Goal: Information Seeking & Learning: Learn about a topic

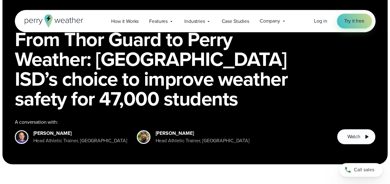
scroll to position [64, 0]
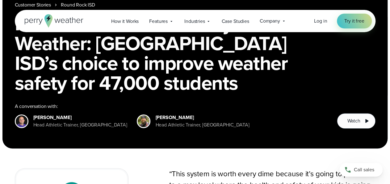
drag, startPoint x: 162, startPoint y: 110, endPoint x: 183, endPoint y: 135, distance: 32.6
click at [183, 135] on div "Customer Stories Round Rock ISD From Thor Guard to Perry Weather: Round Rock IS…" at bounding box center [194, 43] width 385 height 210
copy div
drag, startPoint x: 53, startPoint y: 124, endPoint x: 33, endPoint y: 112, distance: 22.8
click at [33, 114] on div "Matt Owens Head Athletic Trainer, Cedar Ridge High School" at bounding box center [80, 121] width 94 height 15
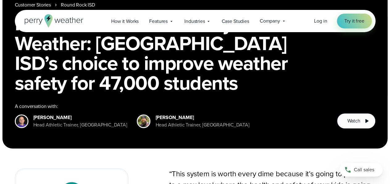
copy div "Matt Owens Head Athletic Trainer, Cedar Ridge High School"
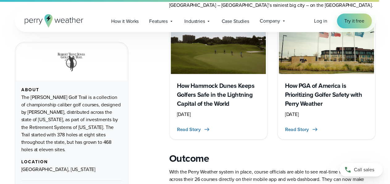
scroll to position [463, 0]
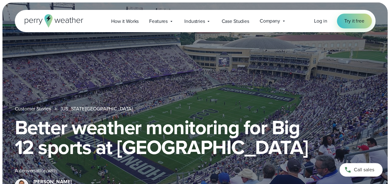
scroll to position [56, 0]
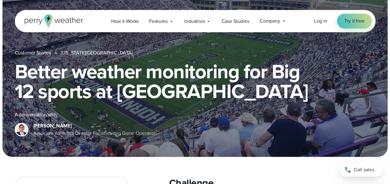
drag, startPoint x: 35, startPoint y: 118, endPoint x: 58, endPoint y: 132, distance: 27.4
click at [58, 132] on div "Sassan Sahba Associate Athletics Director Facilities and Game Operation" at bounding box center [94, 129] width 123 height 15
copy div "Sassan Sahba Associate Athletics Director Facilities and Game Operation"
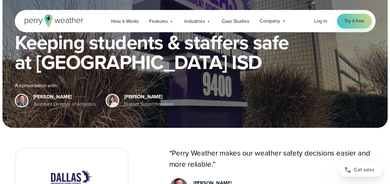
scroll to position [97, 0]
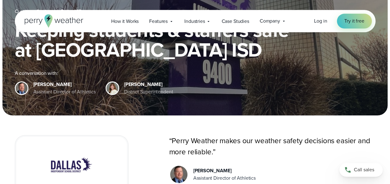
drag, startPoint x: 66, startPoint y: 90, endPoint x: 32, endPoint y: 77, distance: 35.8
click at [32, 81] on div "Corey Eaton Assistant Director of Athletics" at bounding box center [55, 88] width 81 height 15
copy div "Corey Eaton Assistant Director of Athletics"
drag, startPoint x: 160, startPoint y: 92, endPoint x: 124, endPoint y: 77, distance: 40.0
click at [124, 81] on div "Dr. Stephanie Elizalde District Superintendent" at bounding box center [148, 88] width 49 height 15
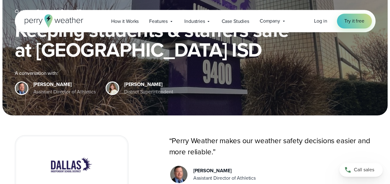
copy div "Dr. Stephanie Elizalde District Superintendent"
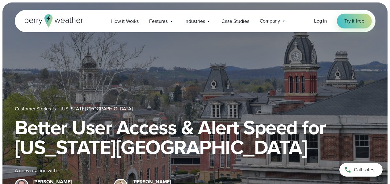
scroll to position [56, 0]
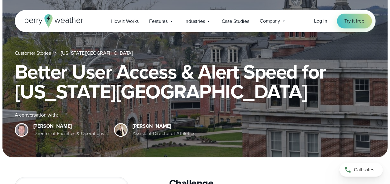
drag, startPoint x: 61, startPoint y: 134, endPoint x: 32, endPoint y: 119, distance: 33.1
click at [32, 122] on div "[PERSON_NAME] Director of Facilities & Operations" at bounding box center [59, 129] width 89 height 15
copy div "[PERSON_NAME] Director of Facilities & Operations"
drag, startPoint x: 162, startPoint y: 135, endPoint x: 131, endPoint y: 115, distance: 37.3
click at [131, 122] on div "[PERSON_NAME] Assistant Director of Athletics" at bounding box center [154, 129] width 81 height 15
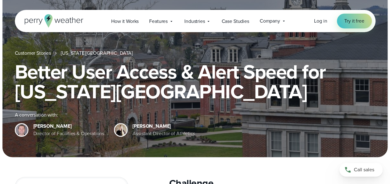
copy div "[PERSON_NAME] Assistant Director of Athletics"
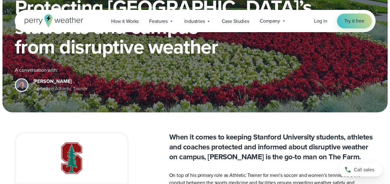
scroll to position [99, 0]
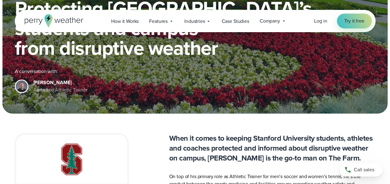
drag, startPoint x: 52, startPoint y: 90, endPoint x: 33, endPoint y: 77, distance: 23.5
click at [33, 79] on div "Brian White Associate Athletic Trainer" at bounding box center [60, 86] width 54 height 15
copy div "Brian White Associate Athletic Trainer"
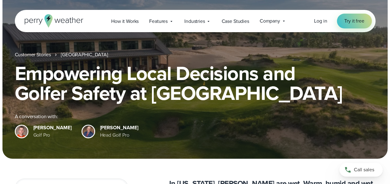
scroll to position [54, 0]
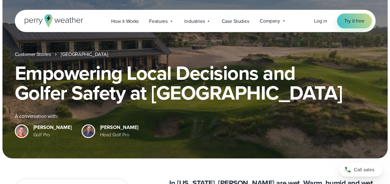
drag, startPoint x: 107, startPoint y: 134, endPoint x: 84, endPoint y: 121, distance: 26.6
click at [84, 123] on div "[PERSON_NAME] Golf Pro [PERSON_NAME] Head Golf Pro" at bounding box center [195, 130] width 360 height 15
copy div "Jonathan Stuart Head Golf Pro"
drag, startPoint x: 50, startPoint y: 136, endPoint x: 33, endPoint y: 120, distance: 23.6
click at [33, 123] on div "Dan Casey Golf Pro" at bounding box center [43, 130] width 57 height 15
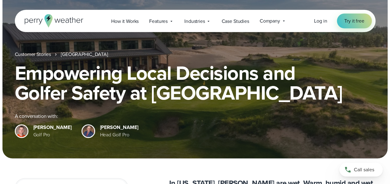
copy div "Dan Casey Golf Pro"
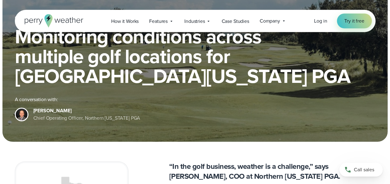
scroll to position [71, 0]
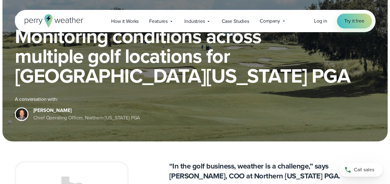
drag, startPoint x: 50, startPoint y: 117, endPoint x: 34, endPoint y: 102, distance: 21.8
click at [34, 106] on div "Ryan Kossick Chief Operating Officer, Northern Texas PGA" at bounding box center [86, 113] width 107 height 15
copy div "Ryan Kossick Chief Operating Officer, Northern Texas PGA"
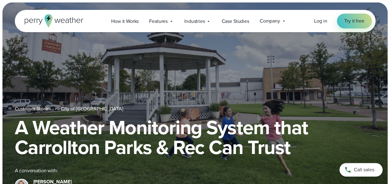
scroll to position [80, 0]
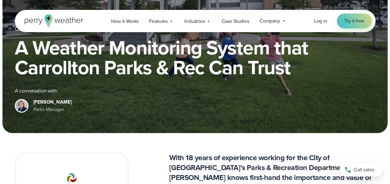
drag, startPoint x: 53, startPoint y: 109, endPoint x: 32, endPoint y: 95, distance: 25.2
click at [32, 98] on div "[PERSON_NAME] Parks Manager" at bounding box center [43, 105] width 57 height 15
copy div "[PERSON_NAME] Manager"
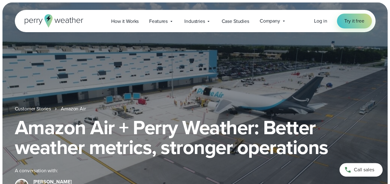
scroll to position [77, 0]
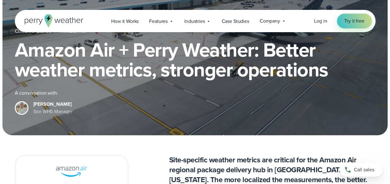
drag, startPoint x: 59, startPoint y: 114, endPoint x: 31, endPoint y: 92, distance: 35.2
click at [31, 92] on div "A conversation with: Brad Stewart Site WHS Manager" at bounding box center [195, 102] width 360 height 26
copy div "Brad Stewart Site WHS Manager"
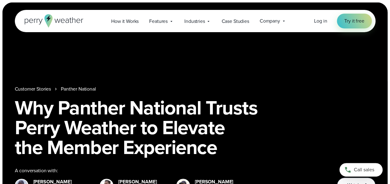
scroll to position [52, 0]
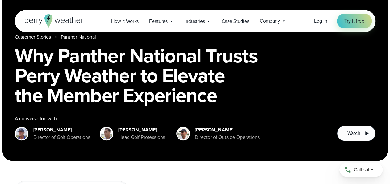
drag, startPoint x: 221, startPoint y: 137, endPoint x: 193, endPoint y: 123, distance: 31.2
click at [193, 126] on div "[PERSON_NAME] Director of Outside Operations" at bounding box center [217, 133] width 83 height 15
copy div "[PERSON_NAME] Director of Outside Operations"
drag, startPoint x: 145, startPoint y: 137, endPoint x: 119, endPoint y: 123, distance: 29.6
click at [119, 126] on div "[PERSON_NAME] Head Golf Professional" at bounding box center [142, 133] width 48 height 15
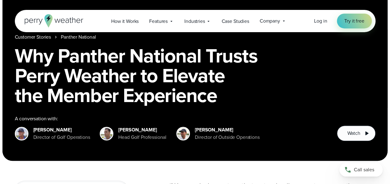
copy div "Adam Schafer Head Golf Professional"
drag, startPoint x: 222, startPoint y: 139, endPoint x: 192, endPoint y: 122, distance: 33.8
click at [192, 126] on div "Jake LaMore Director of Outside Operations" at bounding box center [217, 133] width 83 height 15
copy div "Jake LaMore Director of Outside Operations"
drag, startPoint x: 59, startPoint y: 135, endPoint x: 31, endPoint y: 123, distance: 30.6
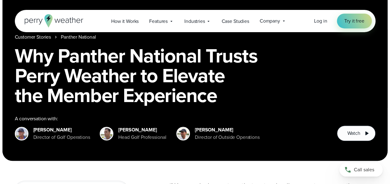
click at [31, 126] on div "Tom Dyer Director of Golf Operations" at bounding box center [52, 133] width 75 height 15
copy div "Tom Dyer Director of Golf Operations"
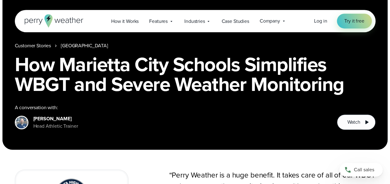
scroll to position [63, 0]
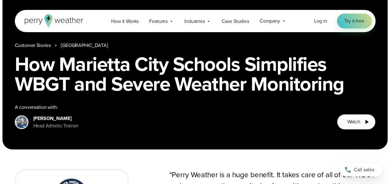
drag, startPoint x: 52, startPoint y: 126, endPoint x: 35, endPoint y: 107, distance: 25.8
click at [35, 114] on div "Jeff Hopp Head Athletic Trainer" at bounding box center [55, 121] width 45 height 15
drag, startPoint x: 34, startPoint y: 109, endPoint x: 52, endPoint y: 124, distance: 23.4
click at [52, 124] on div "Jeff Hopp Head Athletic Trainer" at bounding box center [55, 121] width 45 height 15
copy div "Jeff Hopp Head Athletic Trainer"
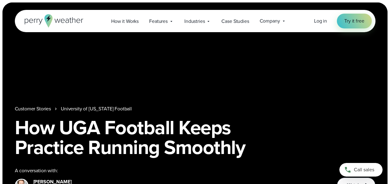
scroll to position [82, 0]
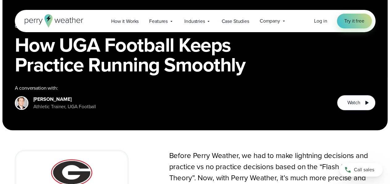
drag, startPoint x: 53, startPoint y: 105, endPoint x: 31, endPoint y: 92, distance: 25.7
click at [31, 95] on div "[PERSON_NAME] Athletic Trainer, UGA Football" at bounding box center [55, 102] width 81 height 15
copy div "[PERSON_NAME] Athletic Trainer, UGA Football"
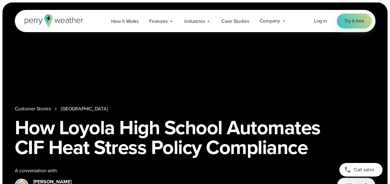
scroll to position [101, 0]
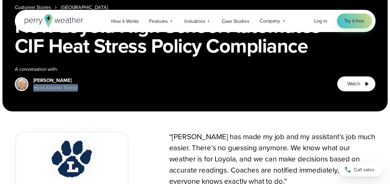
drag, startPoint x: 52, startPoint y: 94, endPoint x: 34, endPoint y: 74, distance: 26.7
click at [34, 74] on div "Customer Stories [GEOGRAPHIC_DATA] How Loyola High School Automates CIF Heat St…" at bounding box center [194, 6] width 385 height 210
copy div "[PERSON_NAME] Head Athletic Trainer"
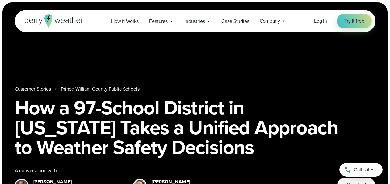
scroll to position [72, 0]
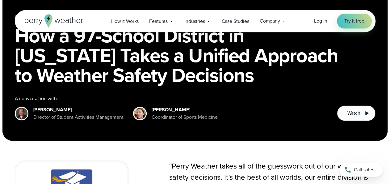
drag, startPoint x: 172, startPoint y: 117, endPoint x: 153, endPoint y: 101, distance: 24.9
click at [153, 106] on div "Ashley Ausborn Coordinator of Sports Medicine" at bounding box center [185, 113] width 66 height 15
drag, startPoint x: 152, startPoint y: 101, endPoint x: 174, endPoint y: 121, distance: 30.4
click at [174, 121] on div "Customer Stories Prince William County Public Schools How a 97-School District …" at bounding box center [194, 36] width 385 height 210
copy div
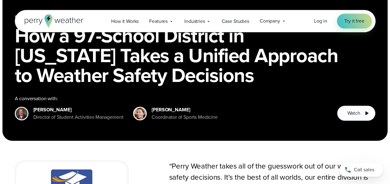
drag, startPoint x: 63, startPoint y: 116, endPoint x: 33, endPoint y: 102, distance: 33.0
click at [33, 106] on div "Dr. Martin Grimm Director of Student Activities Management" at bounding box center [78, 113] width 90 height 15
copy div "Dr. Martin Grimm Director of Student Activities Management"
drag, startPoint x: 175, startPoint y: 117, endPoint x: 158, endPoint y: 110, distance: 18.5
click at [158, 113] on div "Coordinator of Sports Medicine" at bounding box center [185, 116] width 66 height 7
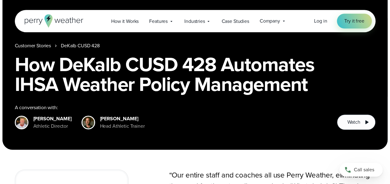
scroll to position [64, 0]
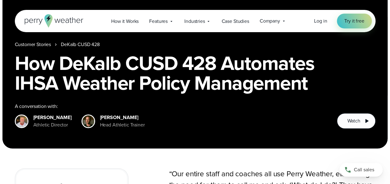
drag, startPoint x: 114, startPoint y: 125, endPoint x: 95, endPoint y: 110, distance: 24.2
click at [100, 114] on div "Nate Viland Head Athletic Trainer" at bounding box center [122, 121] width 45 height 15
copy div "Nate Viland Head Athletic Trainer"
drag, startPoint x: 52, startPoint y: 125, endPoint x: 29, endPoint y: 106, distance: 29.8
click at [29, 106] on div "A conversation with: Peter Goff Athletic Director" at bounding box center [171, 115] width 312 height 26
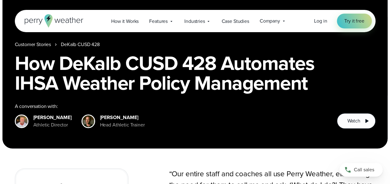
copy div "Peter Goff Athletic Director"
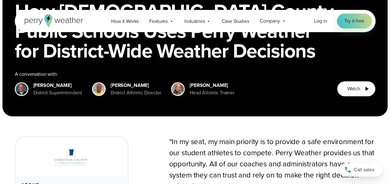
scroll to position [96, 0]
drag, startPoint x: 189, startPoint y: 76, endPoint x: 205, endPoint y: 96, distance: 26.1
click at [205, 96] on div "[PERSON_NAME] Head Athletic Trainer" at bounding box center [211, 88] width 45 height 15
copy div "[PERSON_NAME] Head Athletic Trainer"
drag, startPoint x: 121, startPoint y: 79, endPoint x: 136, endPoint y: 93, distance: 20.8
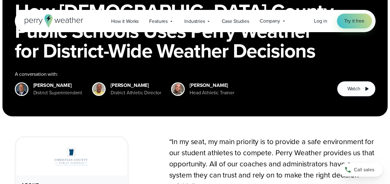
click at [136, 93] on div "[PERSON_NAME] District Athletic Director" at bounding box center [135, 88] width 51 height 15
copy div "[PERSON_NAME] District Athletic Director"
drag, startPoint x: 34, startPoint y: 77, endPoint x: 68, endPoint y: 95, distance: 38.2
click at [68, 95] on div "[PERSON_NAME] District Superintendent" at bounding box center [57, 88] width 49 height 15
copy div "[PERSON_NAME] District Superintendent"
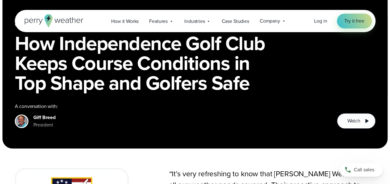
scroll to position [64, 0]
drag, startPoint x: 40, startPoint y: 110, endPoint x: 53, endPoint y: 123, distance: 17.9
click at [53, 123] on div "Giff Breed President" at bounding box center [44, 121] width 22 height 15
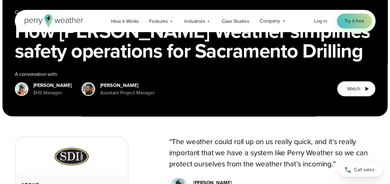
scroll to position [96, 0]
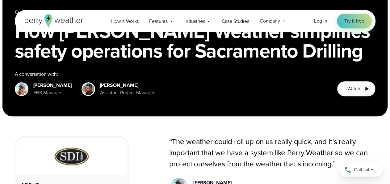
drag, startPoint x: 97, startPoint y: 78, endPoint x: 123, endPoint y: 95, distance: 31.0
click at [123, 95] on div "[PERSON_NAME] Assistant Project Manager" at bounding box center [127, 88] width 55 height 15
copy div "[PERSON_NAME] Assistant Project Manager"
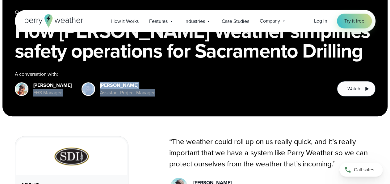
drag, startPoint x: 63, startPoint y: 97, endPoint x: 33, endPoint y: 78, distance: 35.2
click at [33, 78] on div "Customer Stories Sacramento Drilling Inc How [PERSON_NAME] simplifies safety op…" at bounding box center [194, 11] width 385 height 210
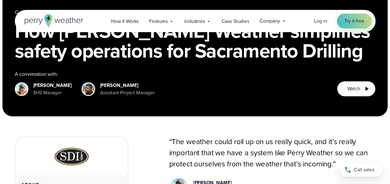
drag, startPoint x: 160, startPoint y: 146, endPoint x: 99, endPoint y: 117, distance: 67.5
drag, startPoint x: 34, startPoint y: 77, endPoint x: 59, endPoint y: 96, distance: 31.5
click at [59, 96] on div "[PERSON_NAME] EHS Manager" at bounding box center [52, 88] width 38 height 15
click at [38, 81] on div "Robert Leonard" at bounding box center [52, 84] width 38 height 7
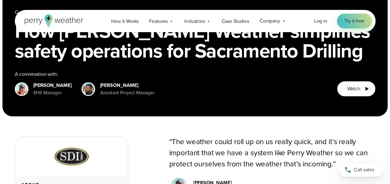
drag, startPoint x: 34, startPoint y: 78, endPoint x: 61, endPoint y: 94, distance: 31.7
click at [61, 94] on div "Robert Leonard EHS Manager" at bounding box center [52, 88] width 38 height 15
copy div "Robert Leonard EHS Manage"
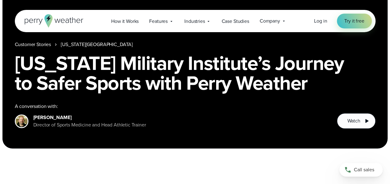
scroll to position [64, 0]
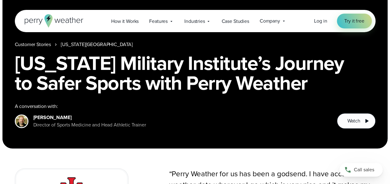
drag, startPoint x: 34, startPoint y: 108, endPoint x: 65, endPoint y: 124, distance: 35.1
click at [65, 124] on div "[PERSON_NAME] Director of Sports Medicine and Head Athletic Trainer" at bounding box center [89, 121] width 113 height 15
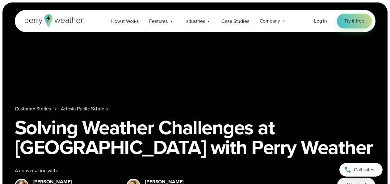
scroll to position [64, 0]
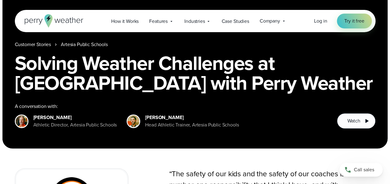
drag, startPoint x: 48, startPoint y: 111, endPoint x: 57, endPoint y: 123, distance: 14.9
click at [69, 129] on div "Customer Stories [GEOGRAPHIC_DATA] Solving Weather Challenges at [GEOGRAPHIC_DA…" at bounding box center [194, 43] width 385 height 210
click at [76, 127] on div "Athletic Director, Artesia Public Schools" at bounding box center [75, 124] width 84 height 7
drag, startPoint x: 33, startPoint y: 110, endPoint x: 67, endPoint y: 124, distance: 37.1
click at [67, 124] on div "Brian Taylor Athletic Director, Artesia Public Schools" at bounding box center [66, 121] width 102 height 15
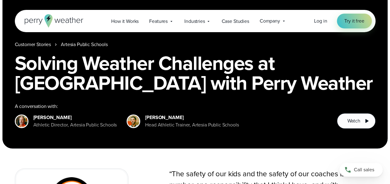
copy div "Brian Taylor Athletic Director, Artesia Public Schools"
drag, startPoint x: 147, startPoint y: 110, endPoint x: 169, endPoint y: 118, distance: 23.0
click at [169, 118] on div "Kobe Cayton Head Athletic Trainer, Artesia Public Schools" at bounding box center [192, 121] width 94 height 15
drag, startPoint x: 145, startPoint y: 108, endPoint x: 161, endPoint y: 122, distance: 21.0
click at [161, 122] on div "Kobe Cayton Head Athletic Trainer, Artesia Public Schools" at bounding box center [192, 121] width 94 height 15
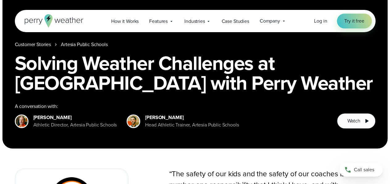
copy div "Kobe Cayton Head Athletic Trainer, Artesia Public Schools"
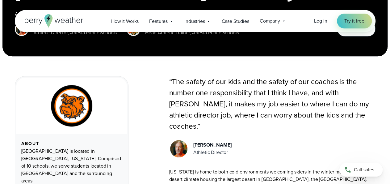
scroll to position [160, 0]
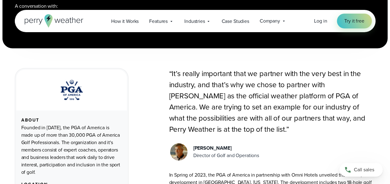
scroll to position [193, 0]
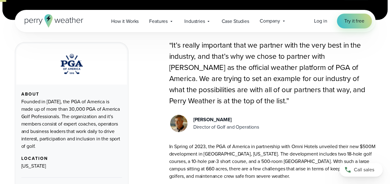
drag, startPoint x: 193, startPoint y: 120, endPoint x: 265, endPoint y: 130, distance: 72.5
click at [265, 130] on div "Paul Earnest Director of Golf and Operations" at bounding box center [272, 123] width 206 height 19
copy div "Paul Earnest Director of Golf and Operations"
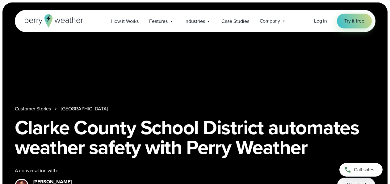
scroll to position [64, 0]
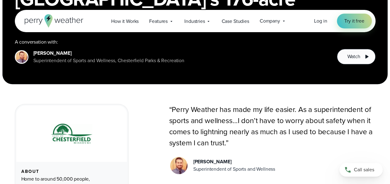
scroll to position [128, 0]
drag, startPoint x: 34, startPoint y: 44, endPoint x: 49, endPoint y: 57, distance: 20.6
click at [72, 61] on div "Ethan Collier Superintendent of Sports and Wellness, Chesterfield Parks & Recre…" at bounding box center [108, 56] width 151 height 15
copy div "Ethan Collier Superintendent of Sports and Wellness, Chesterfield Parks & Recre…"
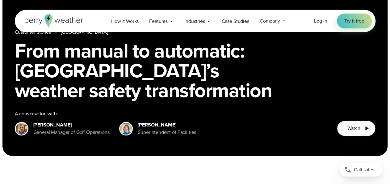
scroll to position [64, 0]
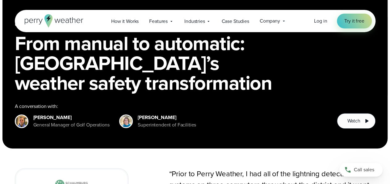
drag, startPoint x: 34, startPoint y: 109, endPoint x: 52, endPoint y: 117, distance: 19.1
click at [52, 117] on div "[PERSON_NAME] General Manager of Golf Operations" at bounding box center [71, 121] width 76 height 15
drag, startPoint x: 33, startPoint y: 109, endPoint x: 54, endPoint y: 125, distance: 26.1
click at [54, 125] on div "[PERSON_NAME] General Manager of Golf Operations" at bounding box center [71, 121] width 76 height 15
click at [40, 114] on div "[PERSON_NAME]" at bounding box center [71, 117] width 76 height 7
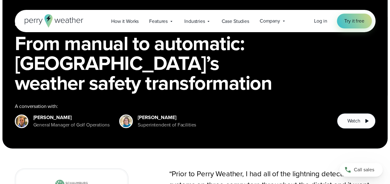
drag, startPoint x: 33, startPoint y: 111, endPoint x: 59, endPoint y: 125, distance: 29.0
click at [59, 125] on div "[PERSON_NAME] General Manager of Golf Operations" at bounding box center [71, 121] width 76 height 15
copy div "[PERSON_NAME] General Manager of Golf Operations"
click at [139, 114] on div "[PERSON_NAME] Superintendent of Facilities" at bounding box center [157, 121] width 77 height 15
drag, startPoint x: 139, startPoint y: 108, endPoint x: 164, endPoint y: 121, distance: 28.2
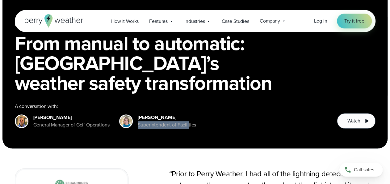
click at [164, 121] on div "[PERSON_NAME] Superintendent of Facilities" at bounding box center [167, 121] width 58 height 15
copy div "[PERSON_NAME] Superintendent of Facilities"
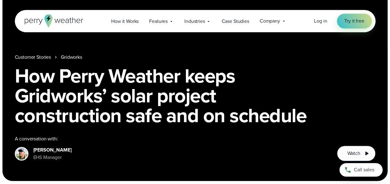
scroll to position [64, 0]
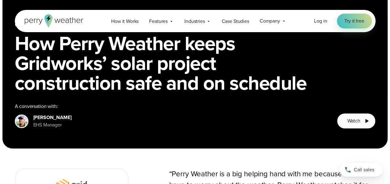
drag, startPoint x: 66, startPoint y: 126, endPoint x: 34, endPoint y: 111, distance: 34.8
click at [34, 114] on div "Shane Calloway EHS Manager" at bounding box center [52, 121] width 38 height 15
copy div "Shane Calloway EHS Manager"
